Goal: Task Accomplishment & Management: Manage account settings

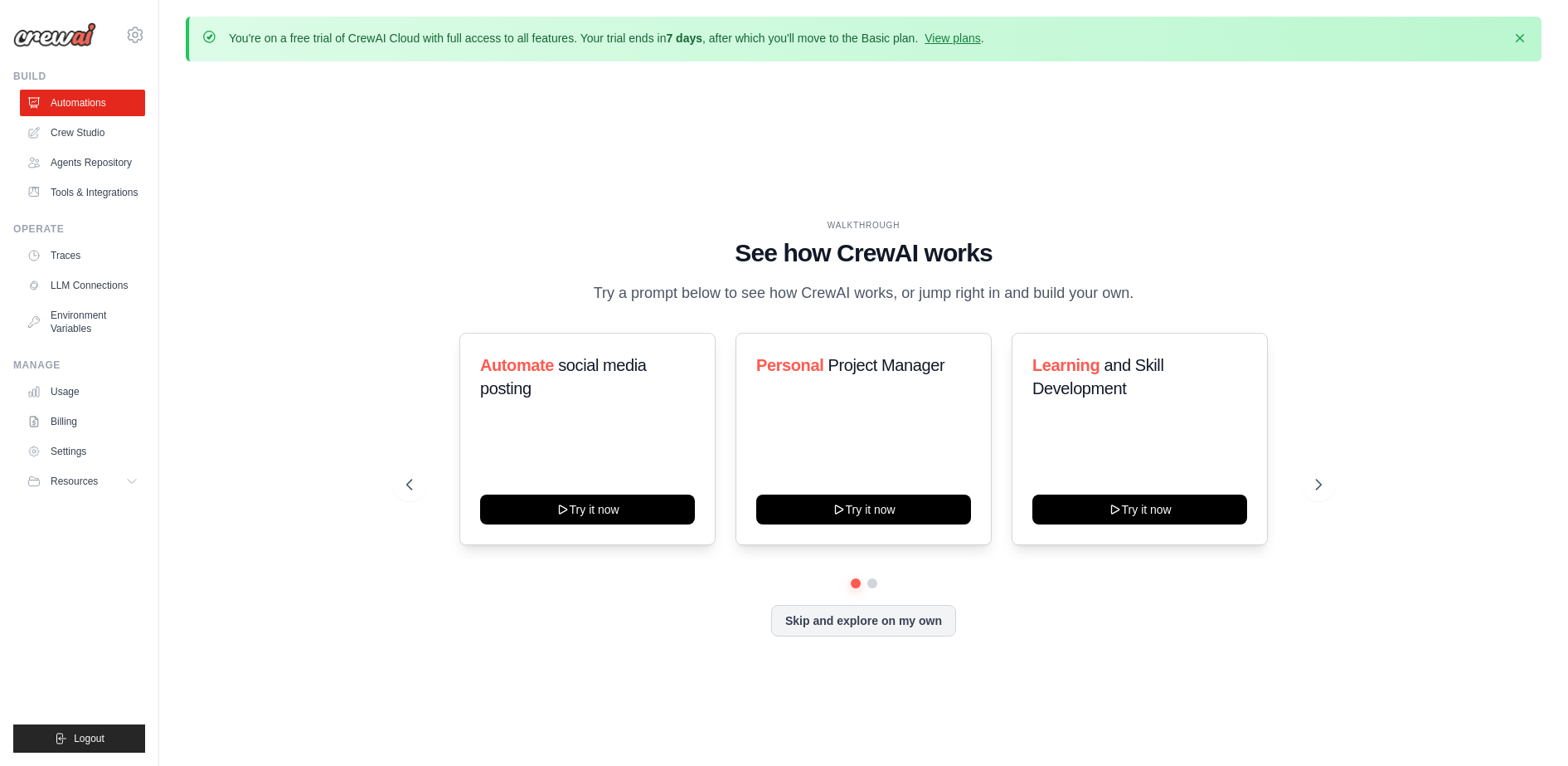
click at [41, 28] on img at bounding box center [54, 35] width 83 height 25
click at [52, 36] on img at bounding box center [54, 35] width 83 height 25
click at [61, 40] on img at bounding box center [54, 35] width 83 height 25
click at [134, 38] on icon at bounding box center [135, 35] width 20 height 20
